Goal: Browse casually

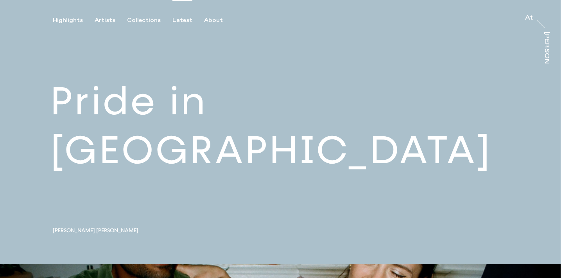
click at [180, 19] on div "Latest" at bounding box center [183, 20] width 20 height 7
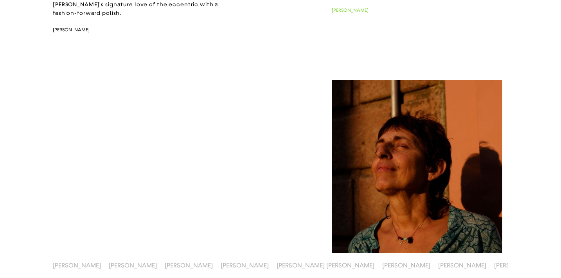
scroll to position [149, 0]
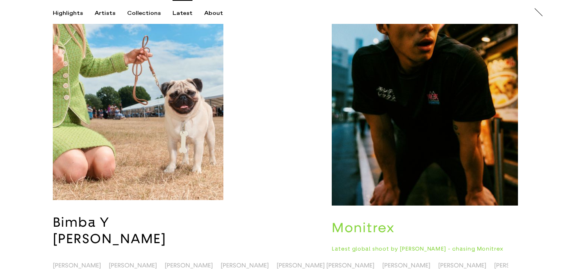
click at [413, 129] on img "button" at bounding box center [425, 65] width 186 height 279
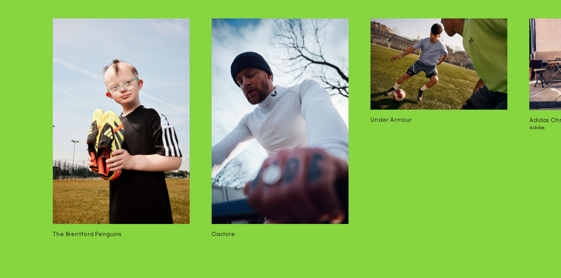
scroll to position [4769, 0]
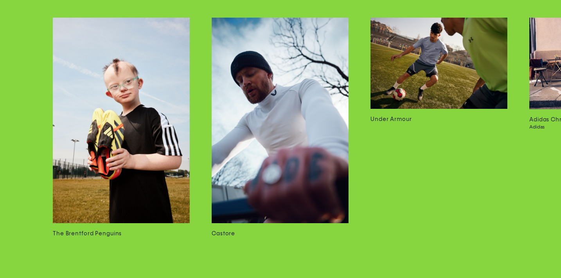
click at [308, 145] on img at bounding box center [280, 120] width 137 height 205
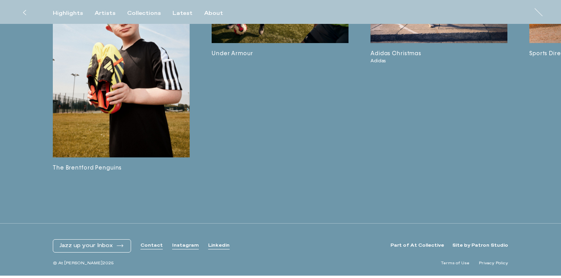
scroll to position [1994, 0]
